Goal: Navigation & Orientation: Go to known website

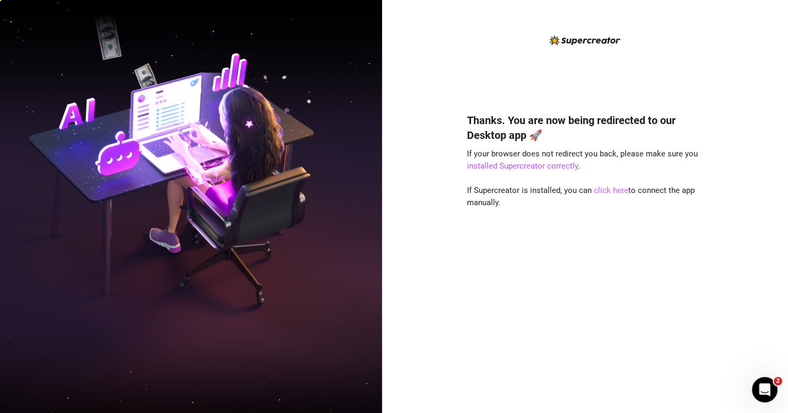
click at [610, 190] on link "click here" at bounding box center [611, 191] width 34 height 10
click at [614, 190] on link "click here" at bounding box center [611, 191] width 34 height 10
click at [610, 192] on link "click here" at bounding box center [611, 191] width 34 height 10
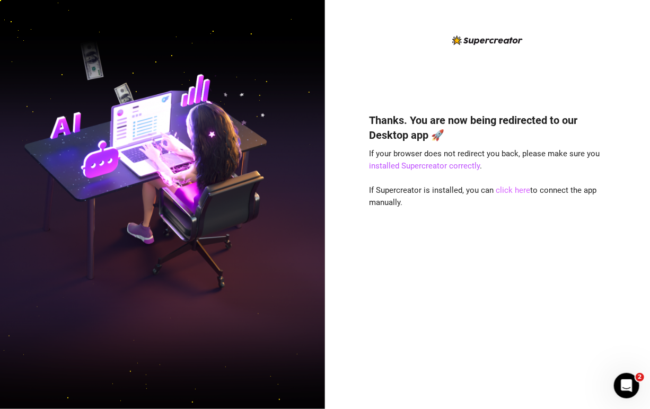
click at [517, 191] on link "click here" at bounding box center [513, 191] width 34 height 10
click at [504, 370] on div "Thanks. You are now being redirected to our Desktop app 🚀 If your browser does …" at bounding box center [488, 246] width 237 height 294
click at [519, 192] on link "click here" at bounding box center [513, 191] width 34 height 10
